Goal: Information Seeking & Learning: Learn about a topic

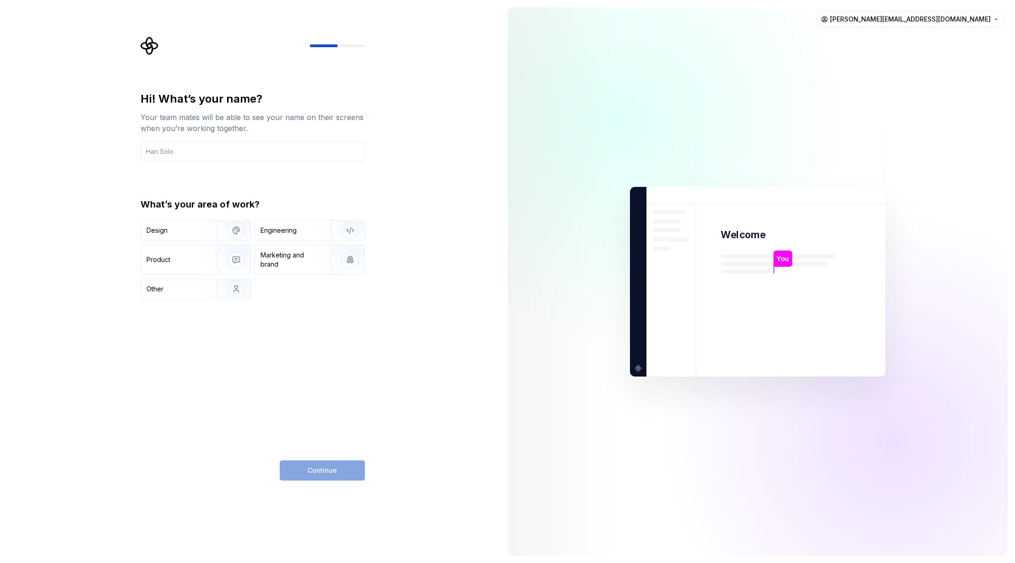
click at [337, 469] on div "Continue" at bounding box center [322, 470] width 85 height 20
click at [247, 152] on input "text" at bounding box center [253, 151] width 224 height 20
type input "[PERSON_NAME]"
click at [319, 229] on img "button" at bounding box center [344, 230] width 59 height 61
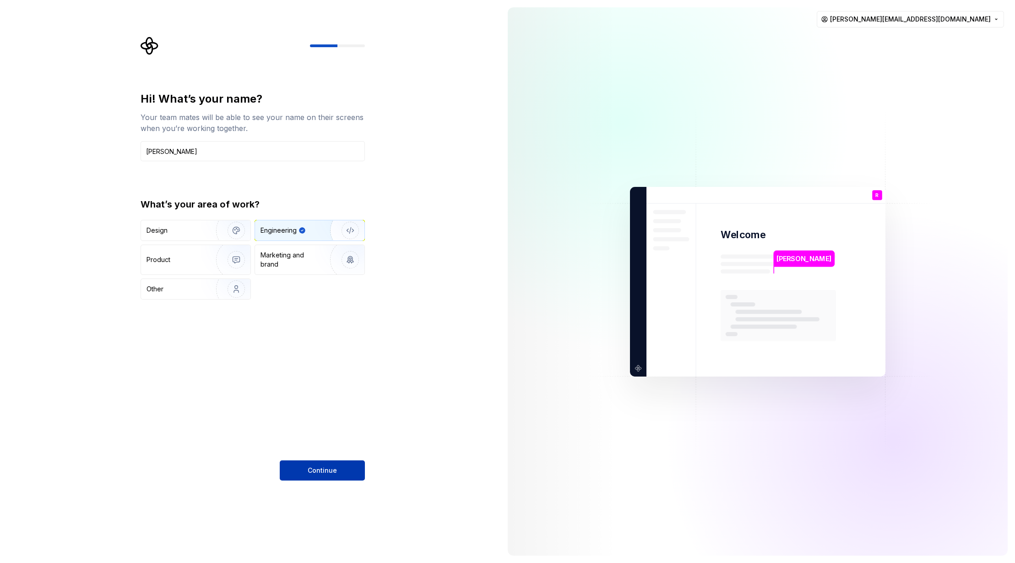
click at [336, 475] on button "Continue" at bounding box center [322, 470] width 85 height 20
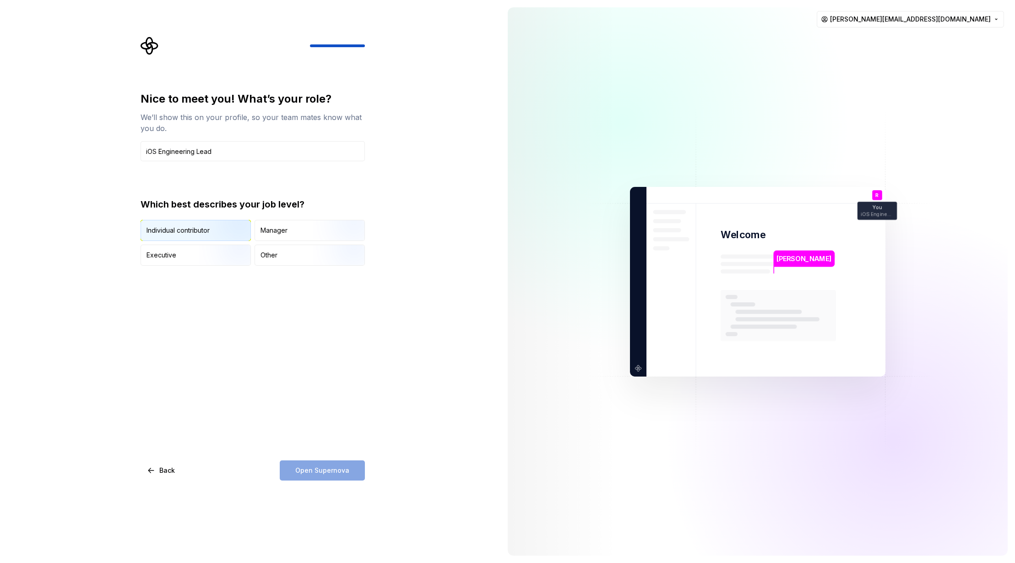
type input "iOS Engineering Lead"
click at [221, 232] on img "button" at bounding box center [228, 241] width 59 height 61
click at [323, 467] on span "Open Supernova" at bounding box center [322, 470] width 54 height 9
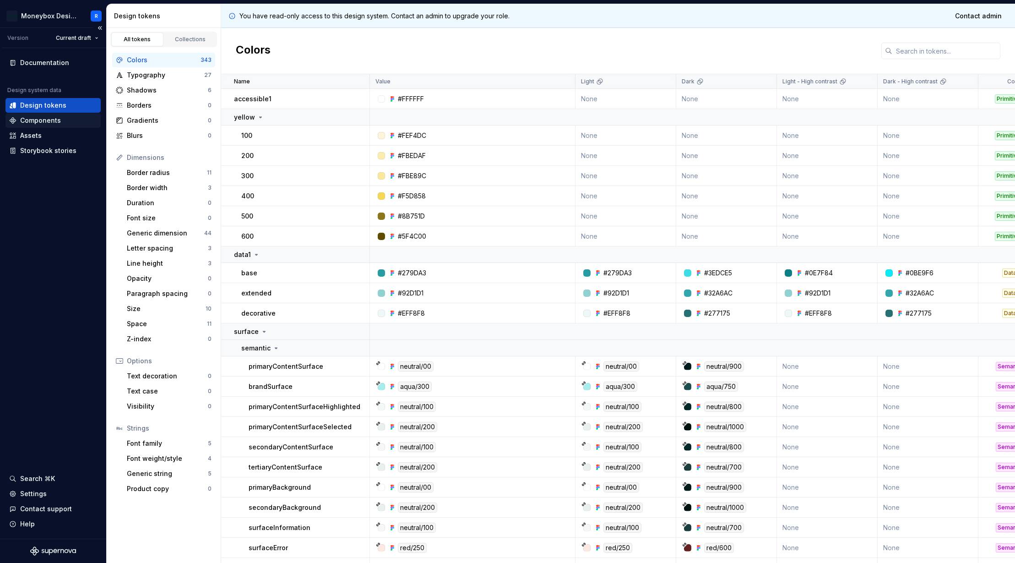
click at [43, 120] on div "Components" at bounding box center [40, 120] width 41 height 9
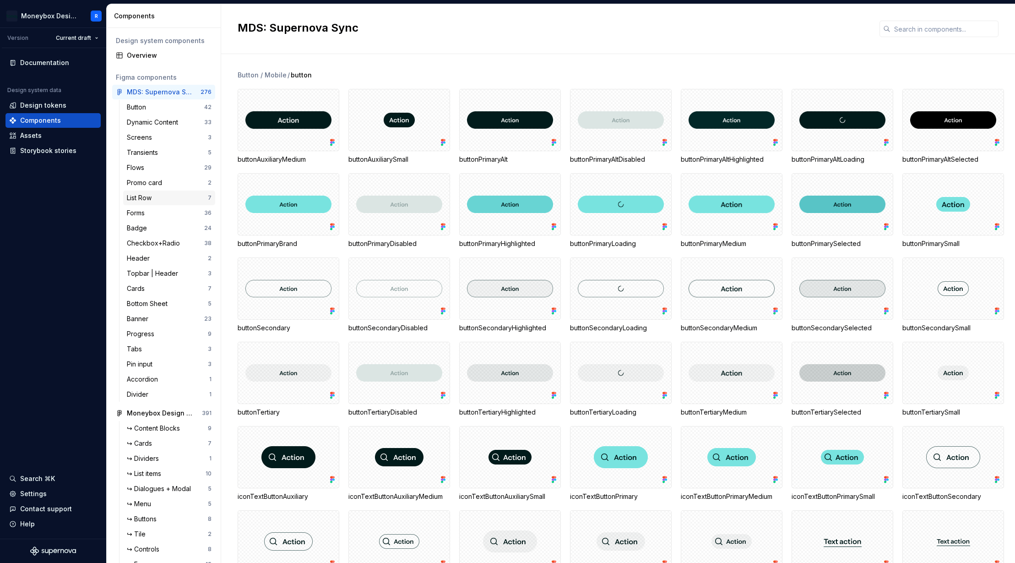
click at [151, 195] on div "List Row" at bounding box center [141, 197] width 28 height 9
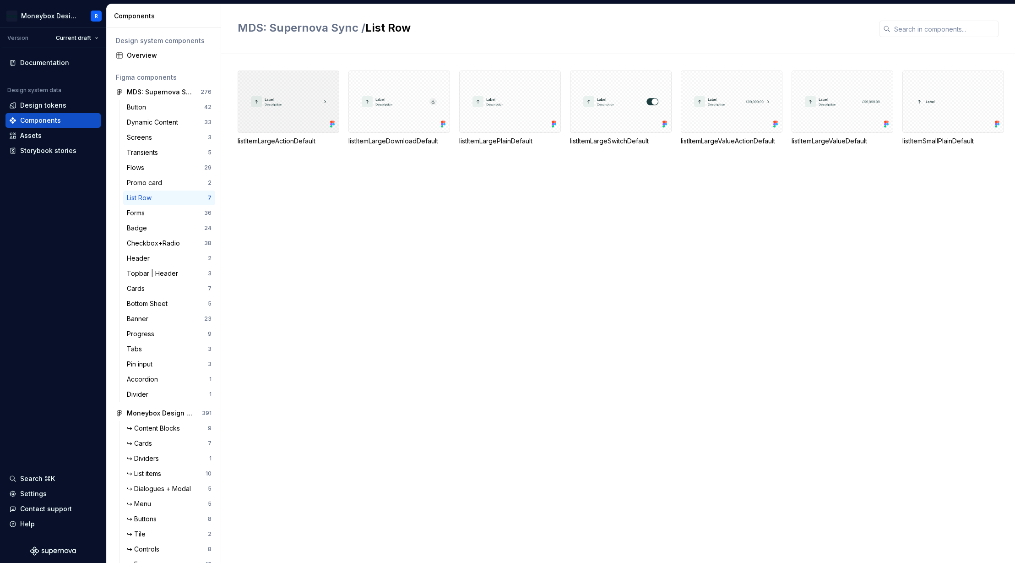
click at [268, 107] on div at bounding box center [289, 101] width 102 height 62
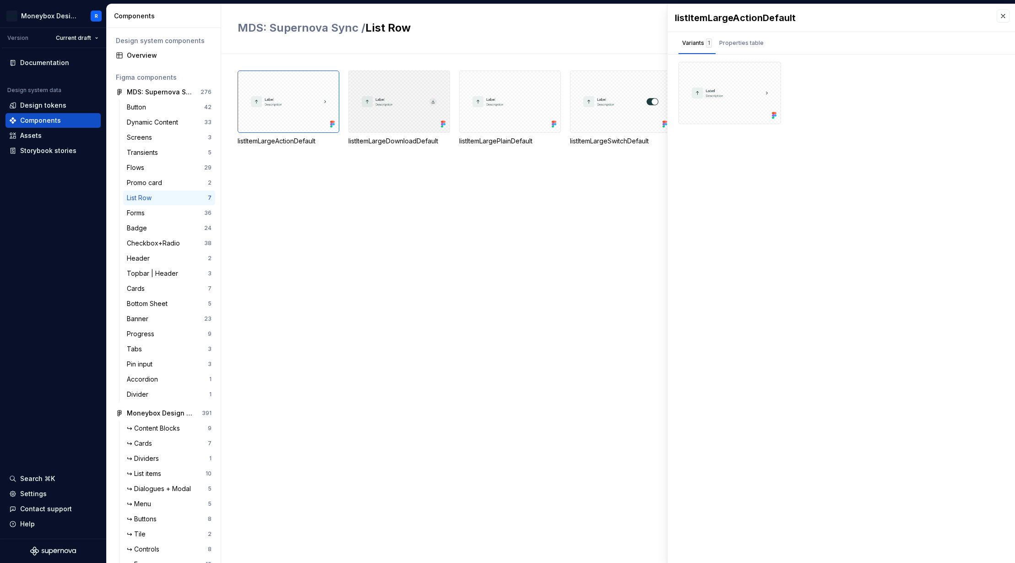
click at [417, 114] on div at bounding box center [399, 101] width 102 height 62
click at [493, 111] on div at bounding box center [510, 101] width 102 height 62
